Goal: Task Accomplishment & Management: Use online tool/utility

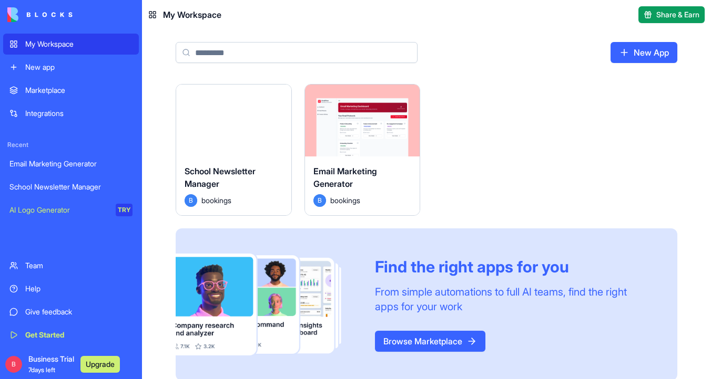
click at [240, 118] on button "Launch" at bounding box center [233, 120] width 79 height 21
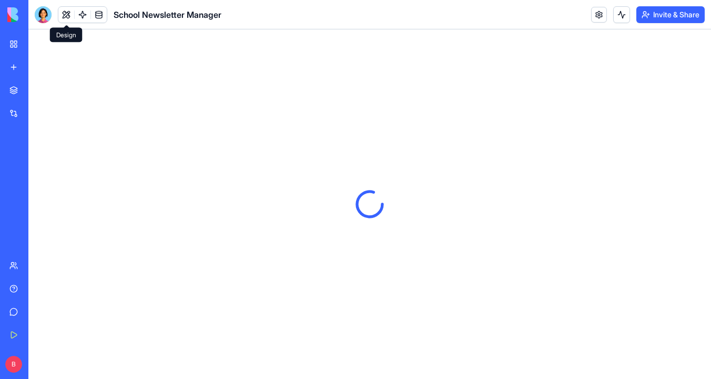
click at [68, 15] on button at bounding box center [66, 15] width 16 height 16
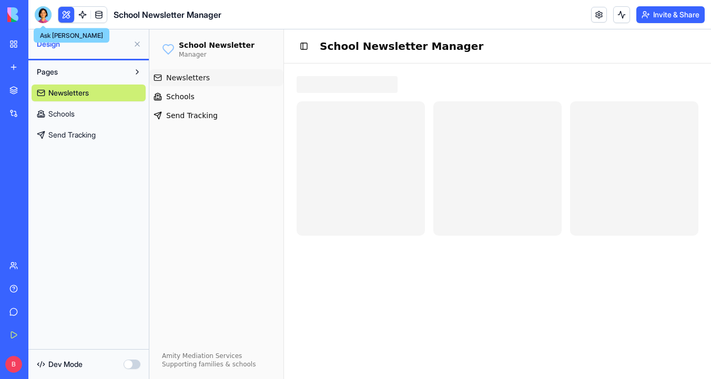
click at [44, 14] on div at bounding box center [43, 14] width 17 height 17
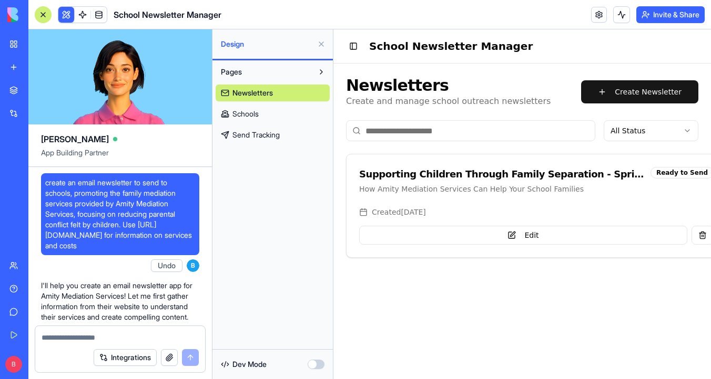
click at [282, 138] on link "Send Tracking" at bounding box center [272, 135] width 114 height 17
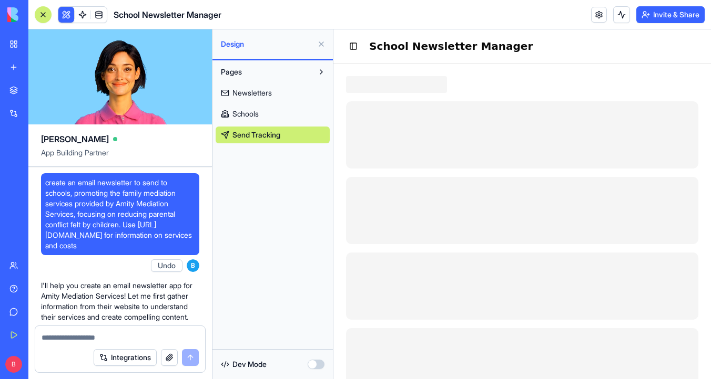
click at [281, 116] on link "Schools" at bounding box center [272, 114] width 114 height 17
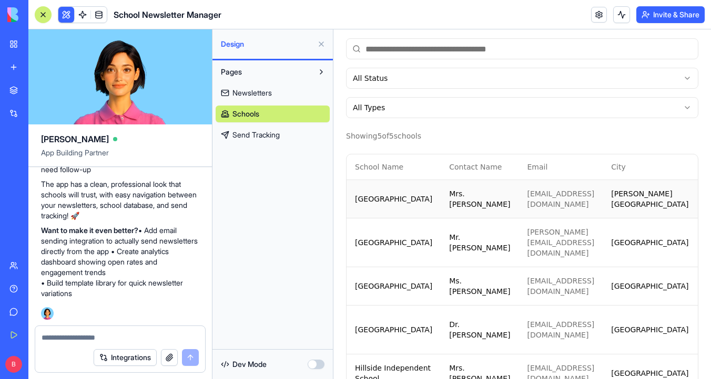
scroll to position [129, 0]
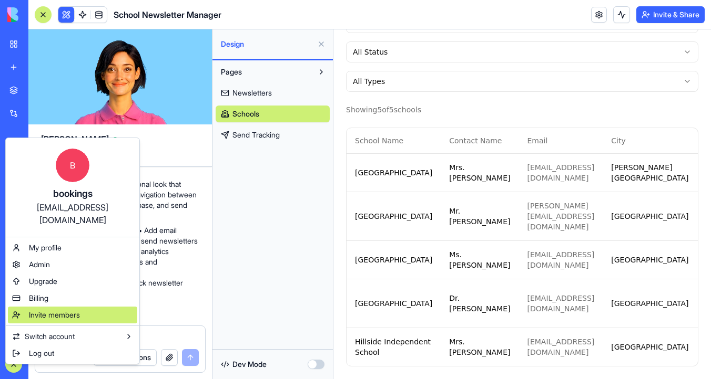
click at [90, 307] on div "Invite members" at bounding box center [72, 315] width 129 height 17
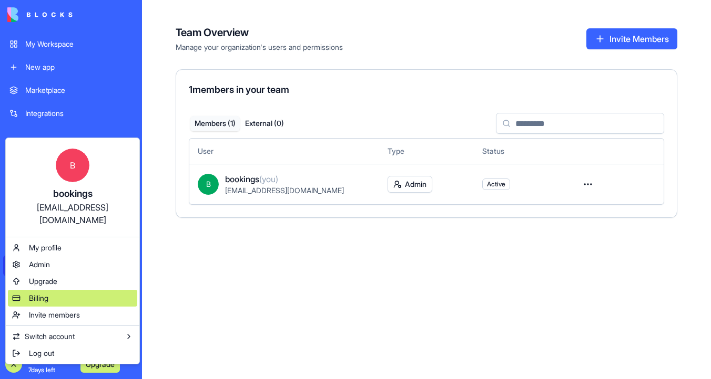
click at [105, 290] on div "Billing" at bounding box center [72, 298] width 129 height 17
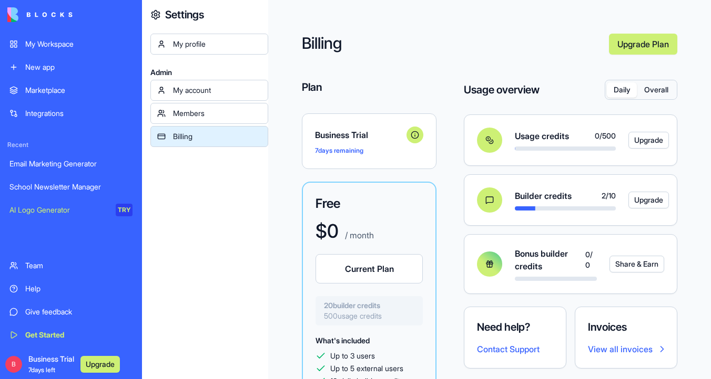
click at [91, 44] on div "My Workspace" at bounding box center [78, 44] width 107 height 11
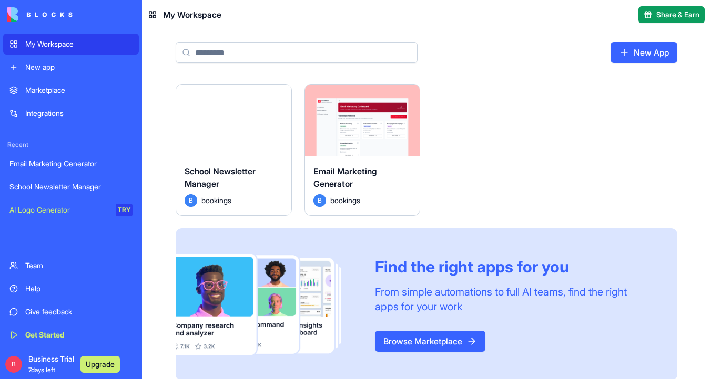
click at [374, 91] on div "Launch" at bounding box center [362, 121] width 115 height 72
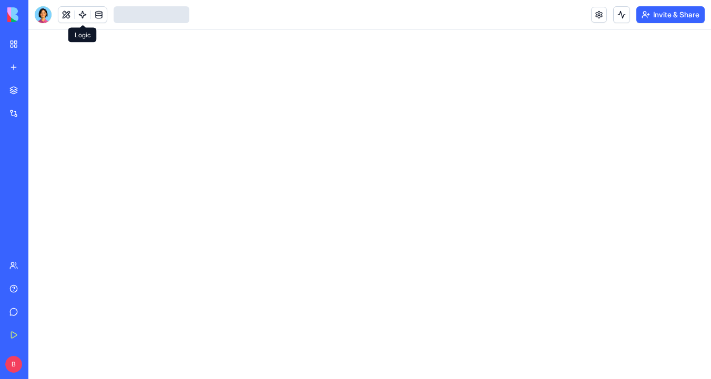
click at [80, 13] on link at bounding box center [83, 15] width 16 height 16
